Goal: Navigation & Orientation: Find specific page/section

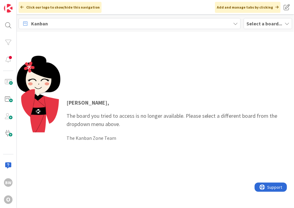
click at [260, 24] on b "Select a board..." at bounding box center [265, 23] width 36 height 6
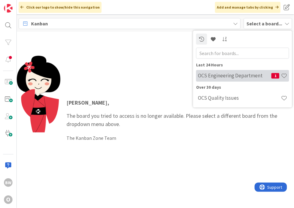
click at [221, 74] on h4 "OCS Engineering Department" at bounding box center [235, 75] width 74 height 6
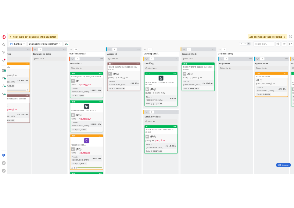
scroll to position [0, 274]
